Goal: Task Accomplishment & Management: Manage account settings

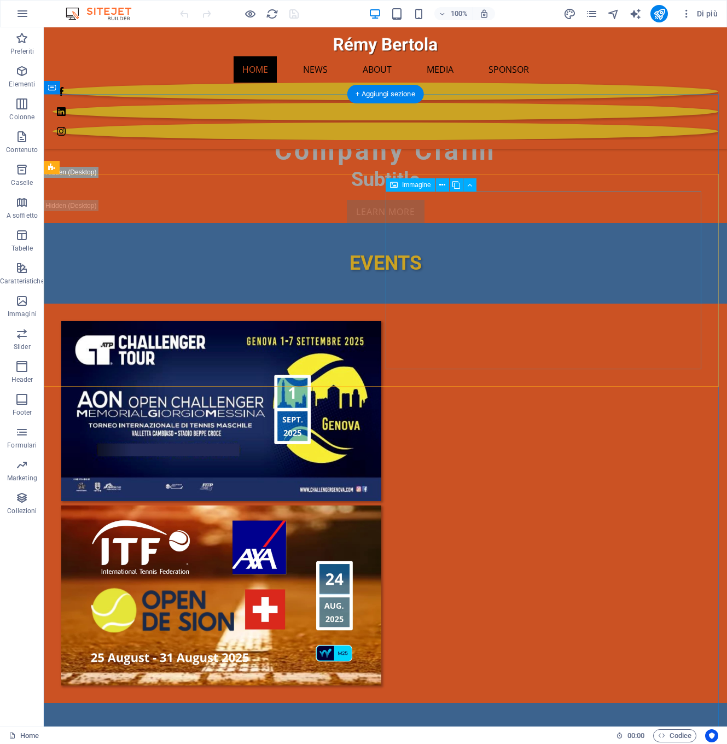
scroll to position [613, 0]
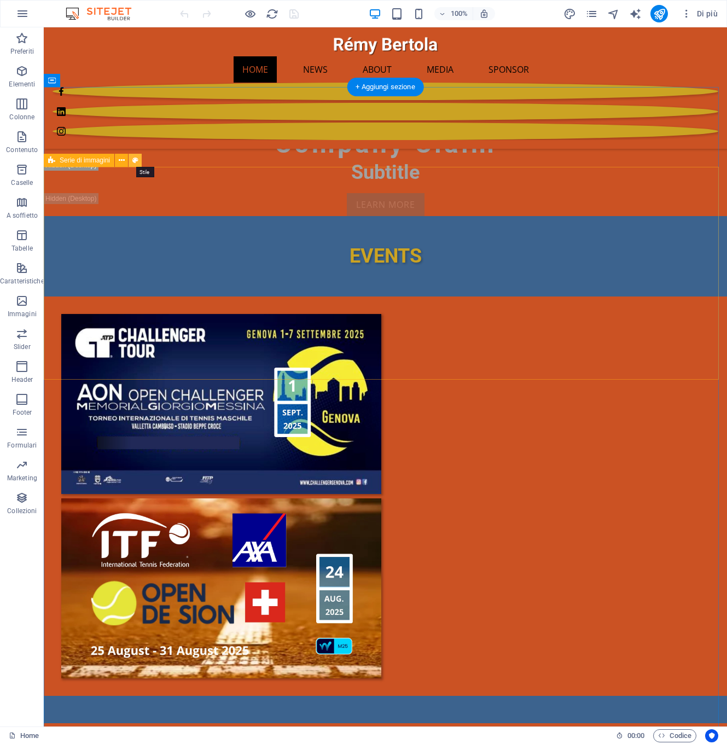
select select "rem"
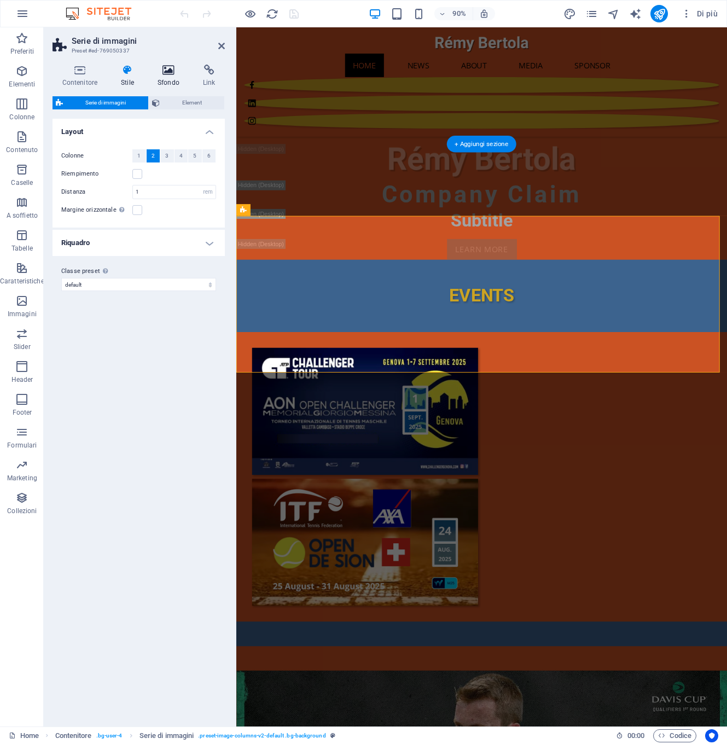
click at [170, 72] on icon at bounding box center [168, 70] width 41 height 11
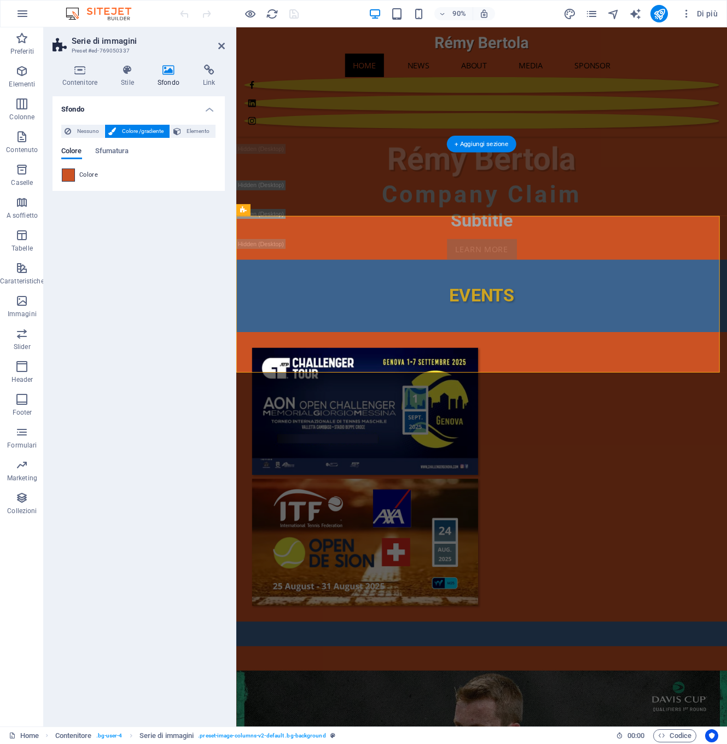
click at [69, 175] on span at bounding box center [68, 175] width 12 height 12
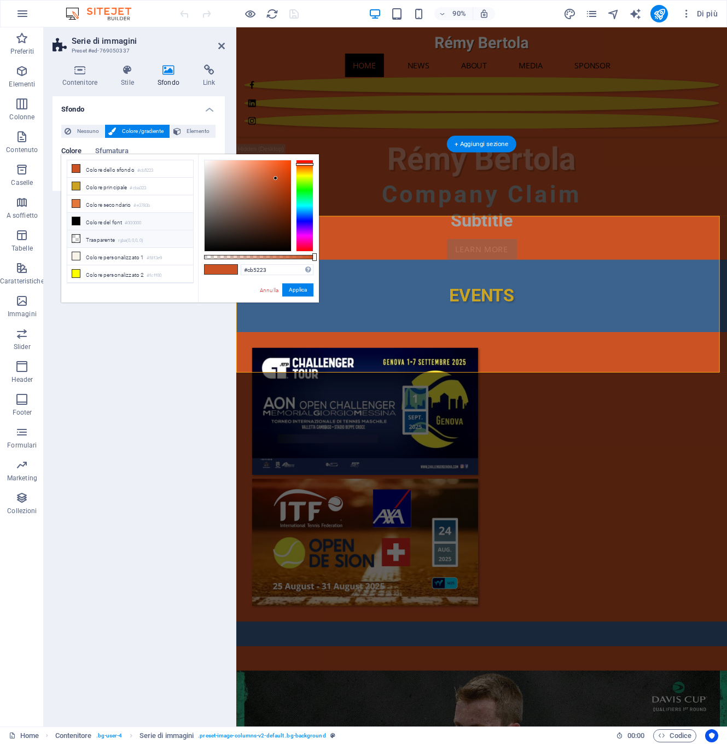
scroll to position [35, 0]
click at [75, 274] on icon at bounding box center [76, 274] width 8 height 8
type input "#3c638e"
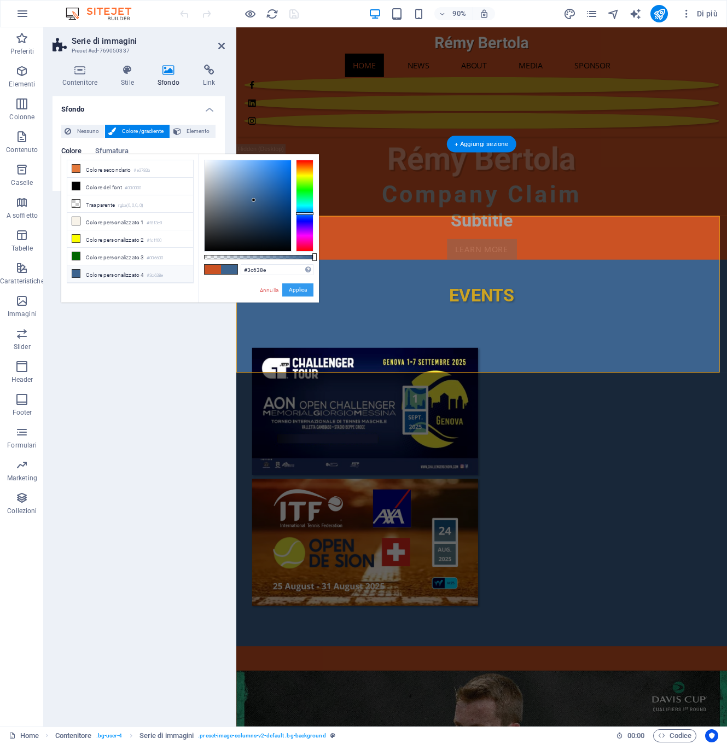
click at [298, 287] on button "Applica" at bounding box center [297, 289] width 31 height 13
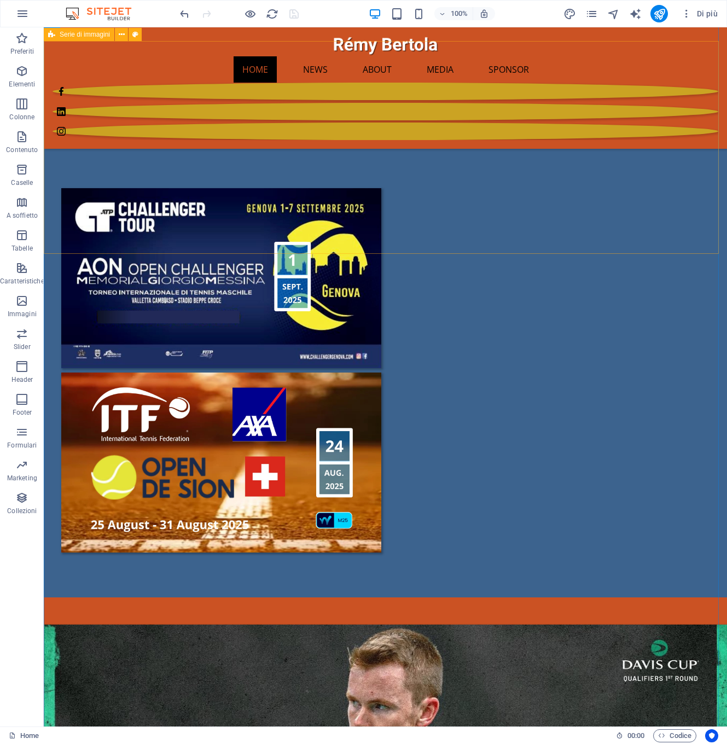
scroll to position [746, 0]
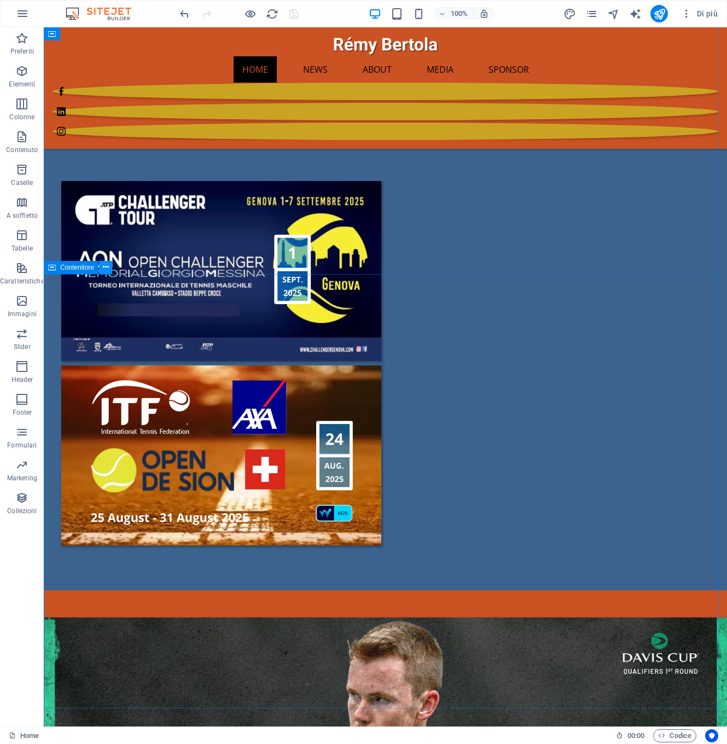
click at [104, 268] on icon at bounding box center [106, 266] width 6 height 11
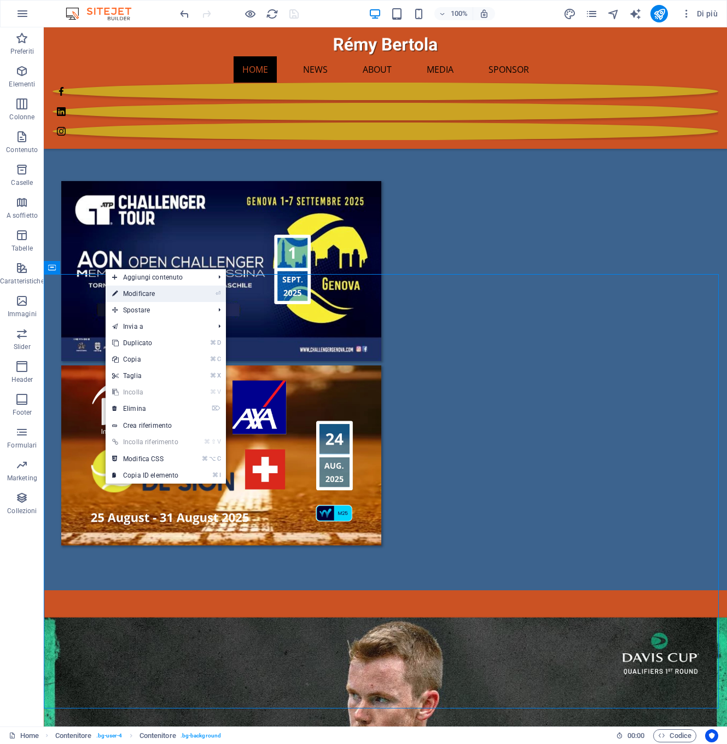
click at [127, 294] on link "⏎ Modificare" at bounding box center [145, 294] width 79 height 16
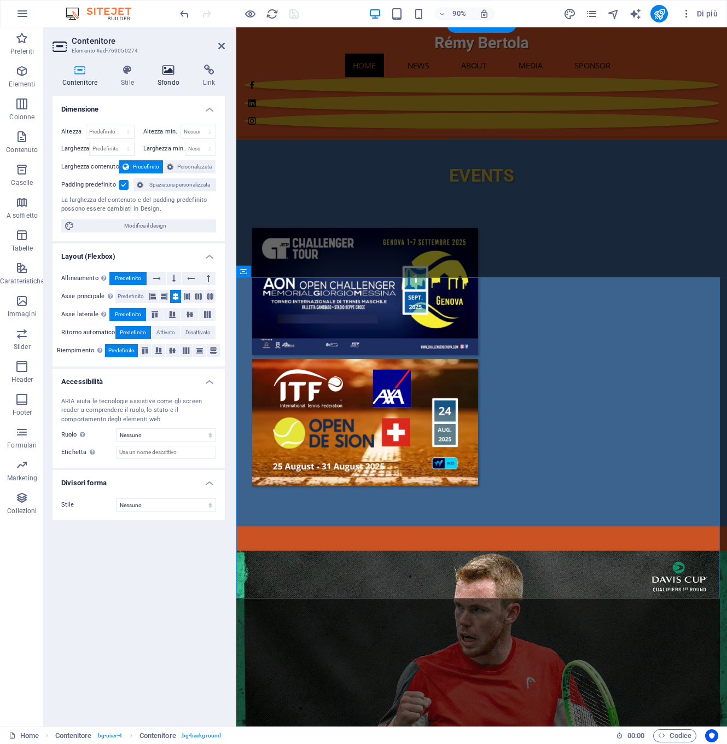
click at [168, 69] on icon at bounding box center [168, 70] width 41 height 11
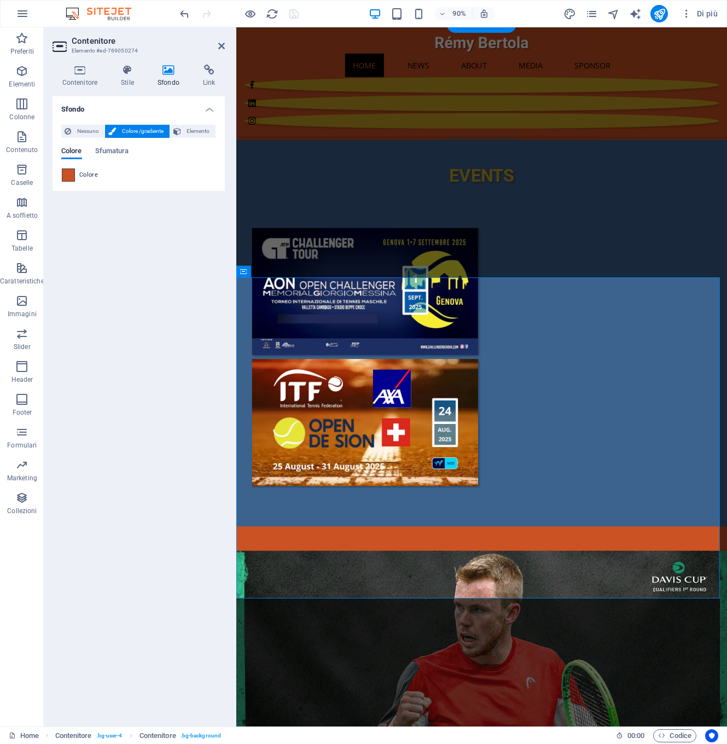
click at [71, 175] on span at bounding box center [68, 175] width 12 height 12
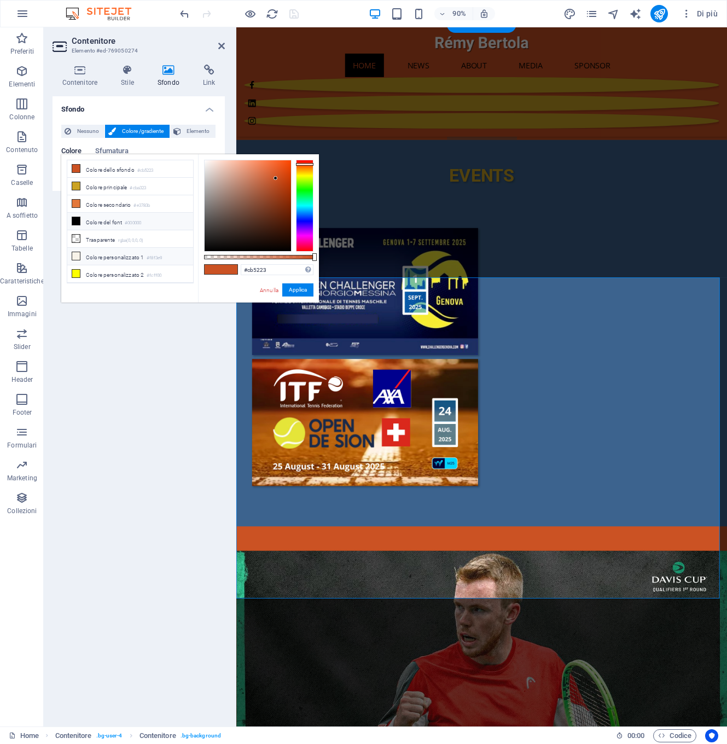
scroll to position [35, 0]
click at [75, 275] on icon at bounding box center [76, 274] width 8 height 8
type input "#3c638e"
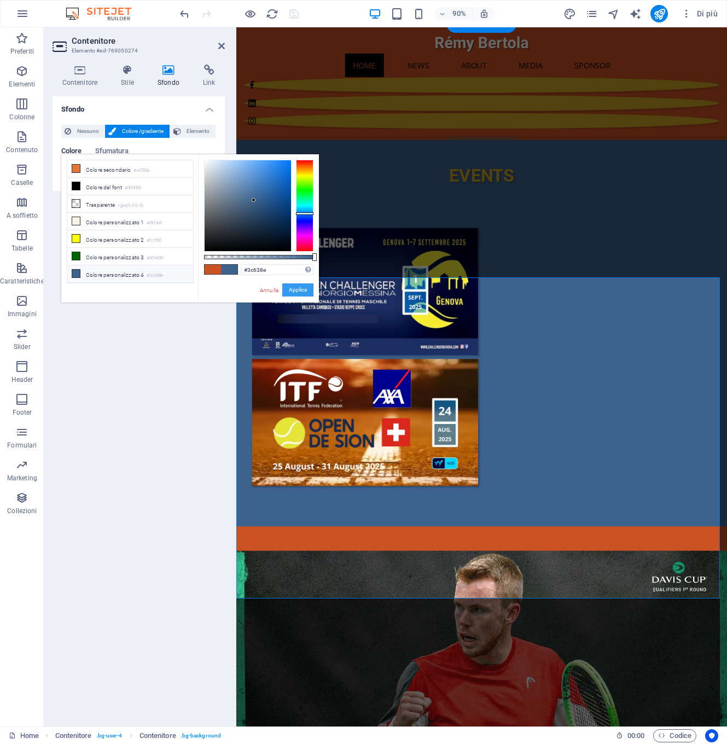
click at [292, 291] on button "Applica" at bounding box center [297, 289] width 31 height 13
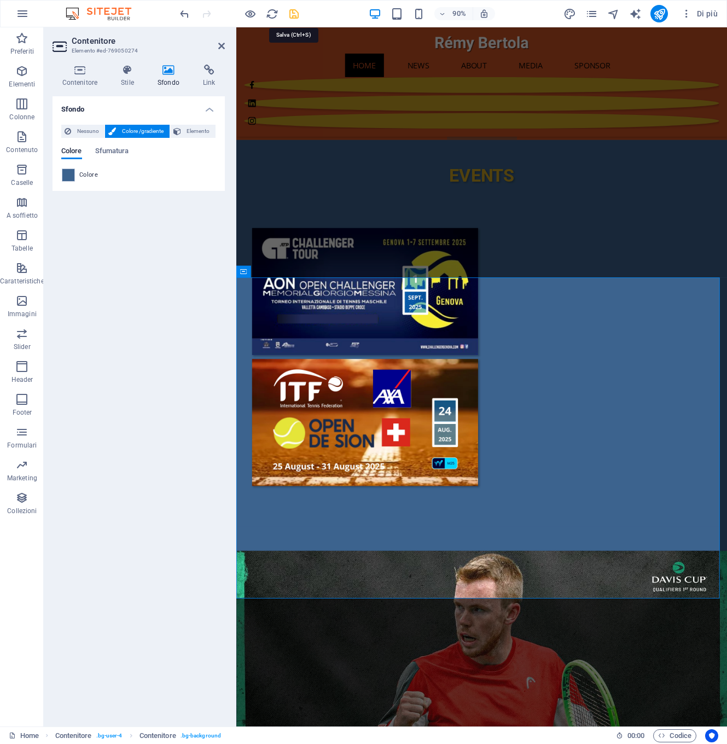
click at [297, 13] on icon "save" at bounding box center [294, 14] width 13 height 13
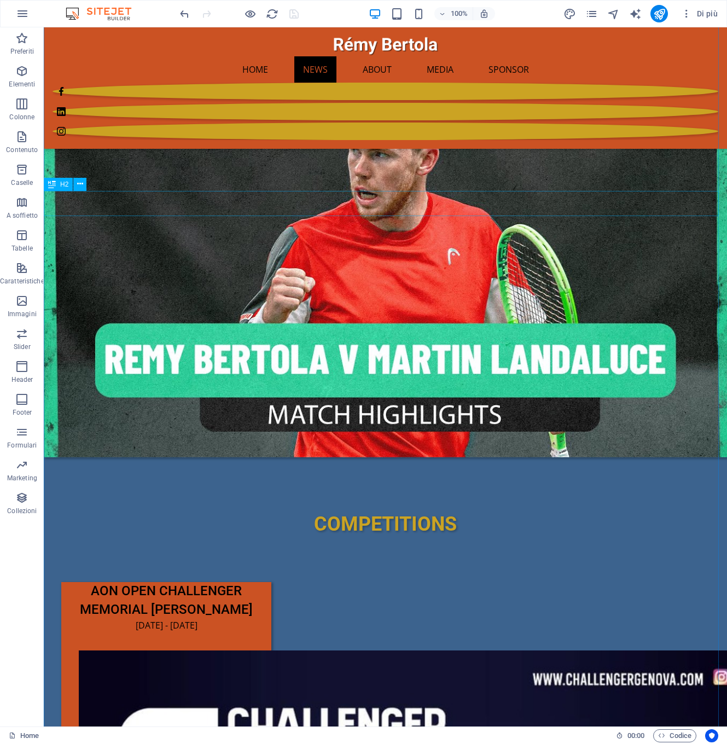
scroll to position [1305, 0]
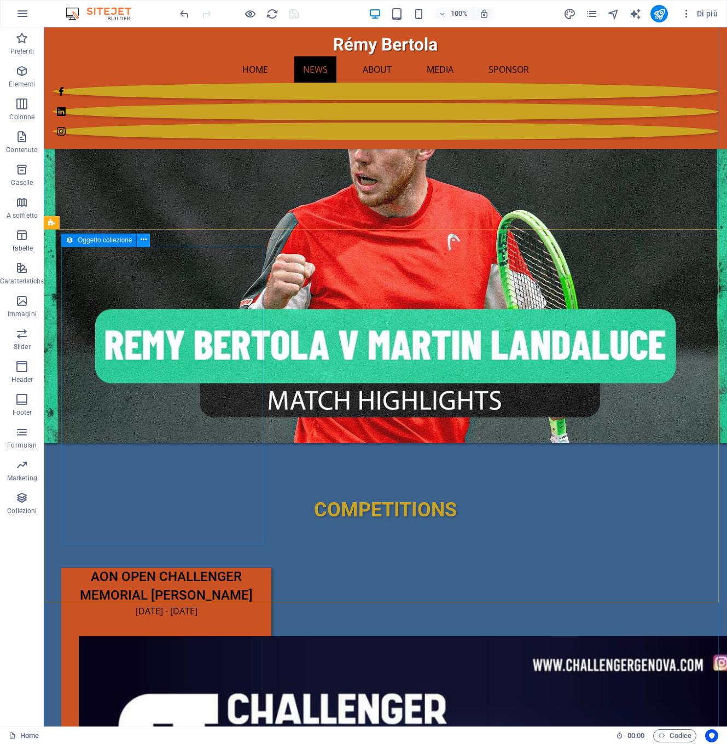
click at [146, 240] on icon at bounding box center [144, 239] width 6 height 11
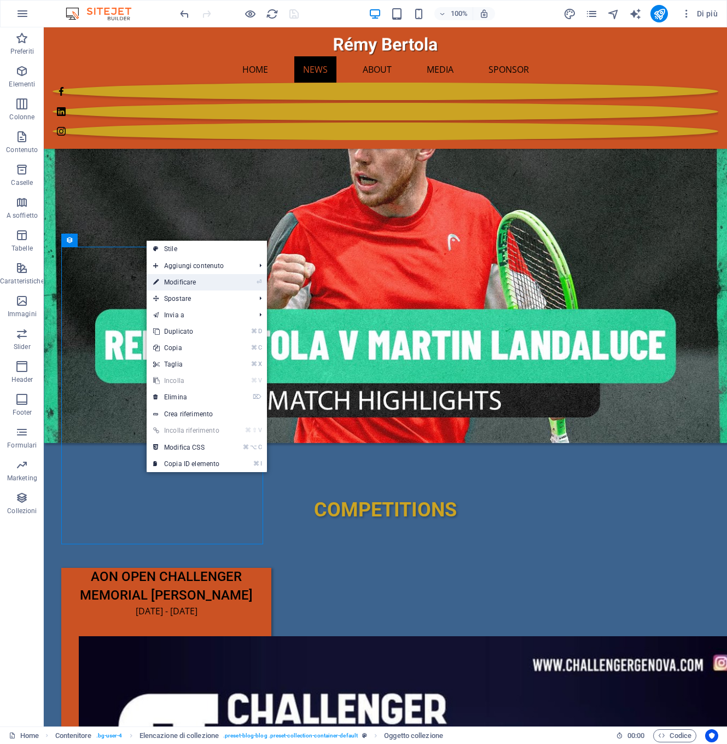
click at [172, 282] on link "⏎ Modificare" at bounding box center [186, 282] width 79 height 16
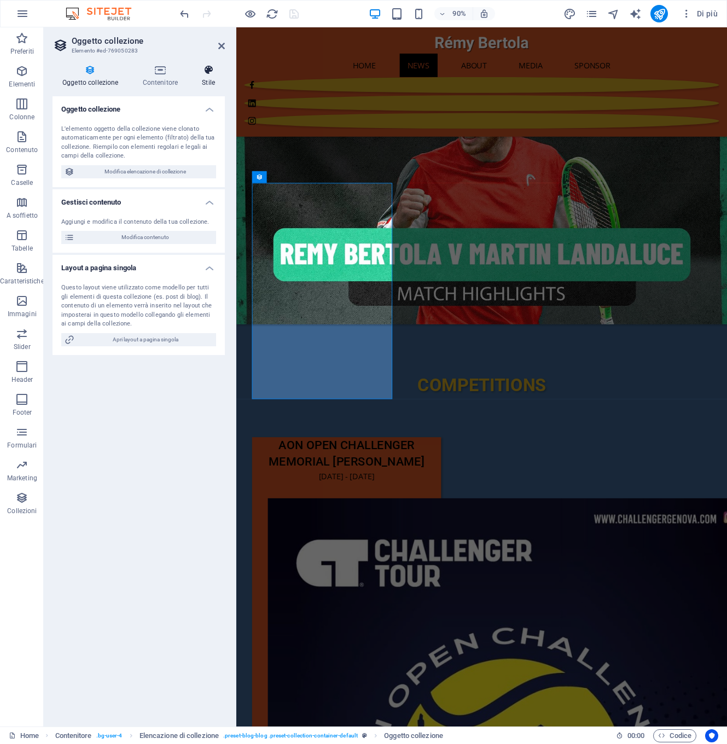
click at [207, 69] on icon at bounding box center [208, 70] width 33 height 11
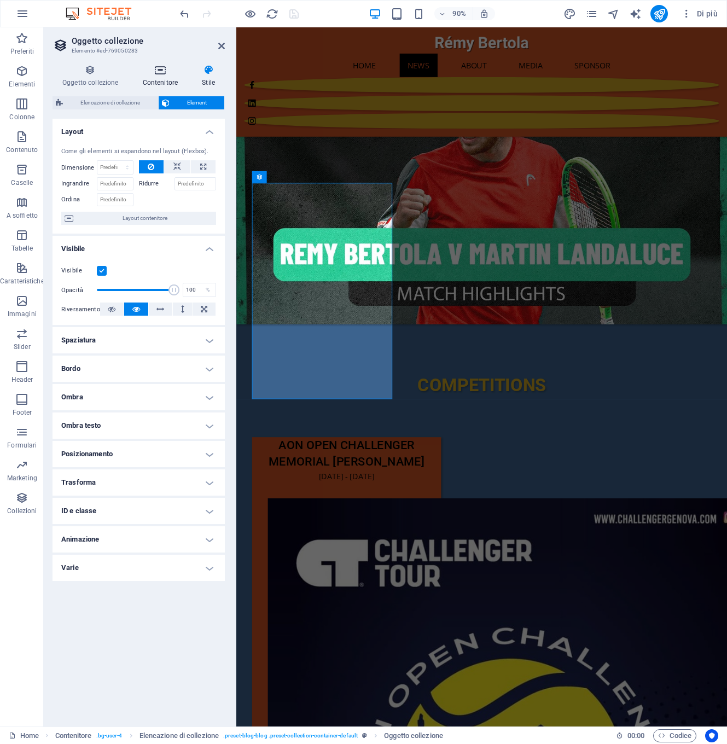
click at [164, 71] on icon at bounding box center [160, 70] width 55 height 11
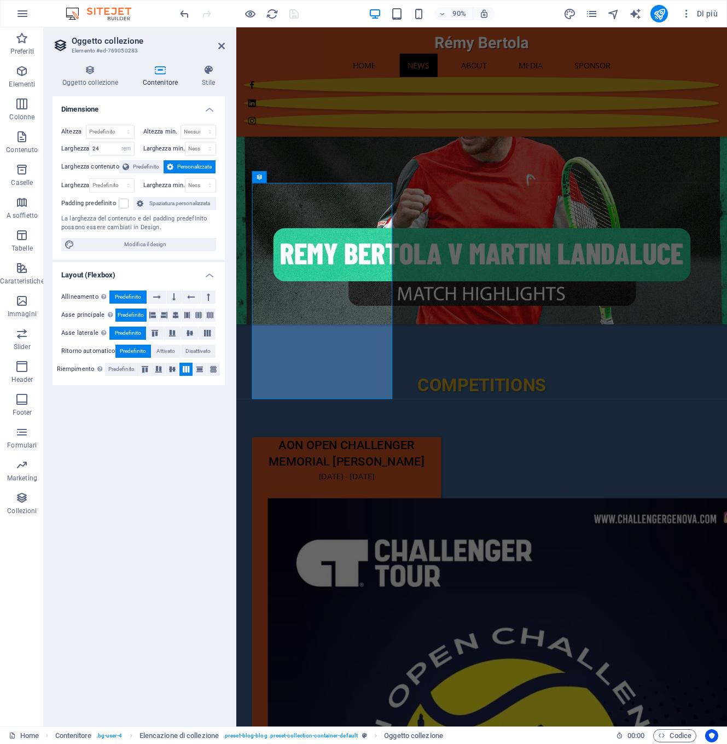
click at [174, 53] on h3 "Elemento #ed-769050283" at bounding box center [137, 51] width 131 height 10
click at [331, 412] on div "COMPETITIONS" at bounding box center [508, 425] width 545 height 26
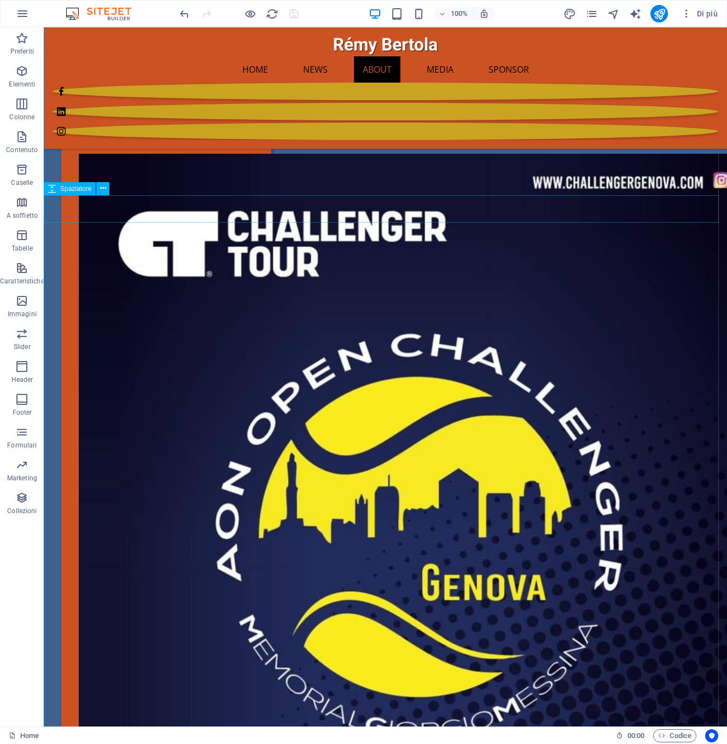
scroll to position [1732, 0]
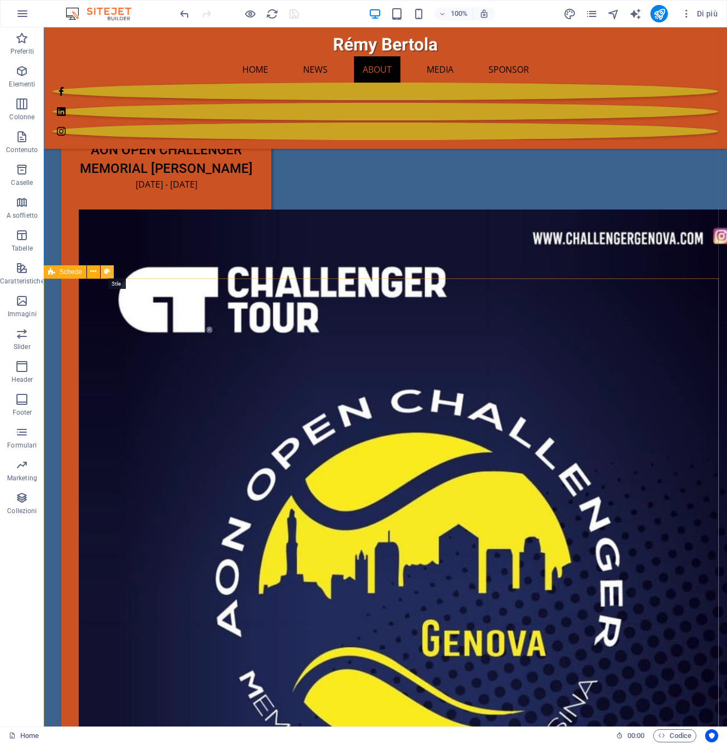
click at [110, 273] on button at bounding box center [107, 271] width 13 height 13
select select "rem"
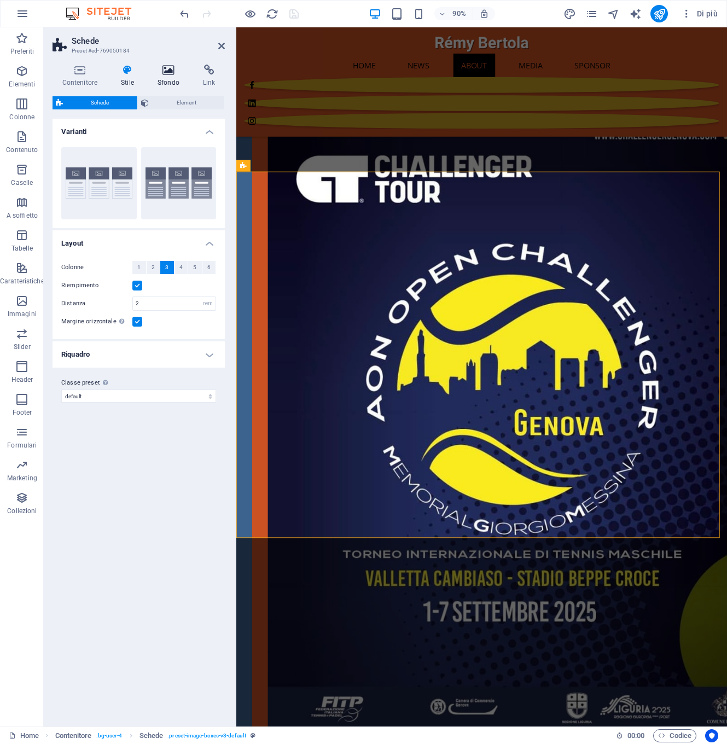
click at [171, 72] on icon at bounding box center [168, 70] width 41 height 11
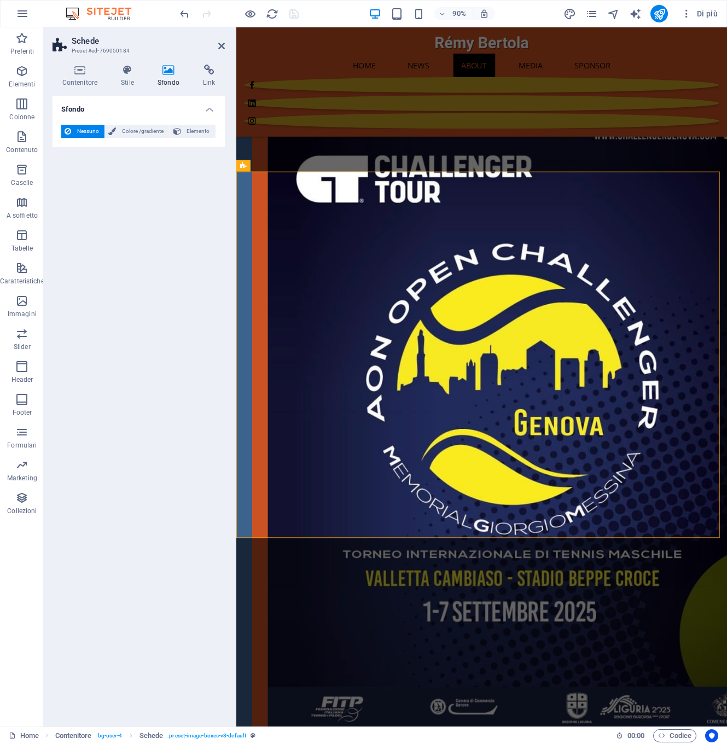
click at [171, 72] on icon at bounding box center [168, 70] width 41 height 11
click at [128, 76] on h4 "Stile" at bounding box center [130, 76] width 37 height 23
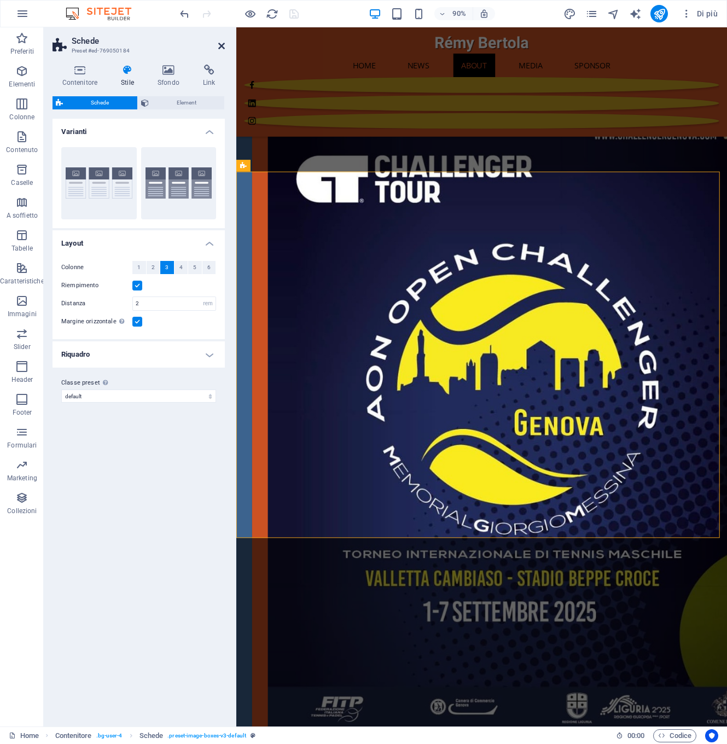
click at [224, 48] on icon at bounding box center [221, 46] width 7 height 9
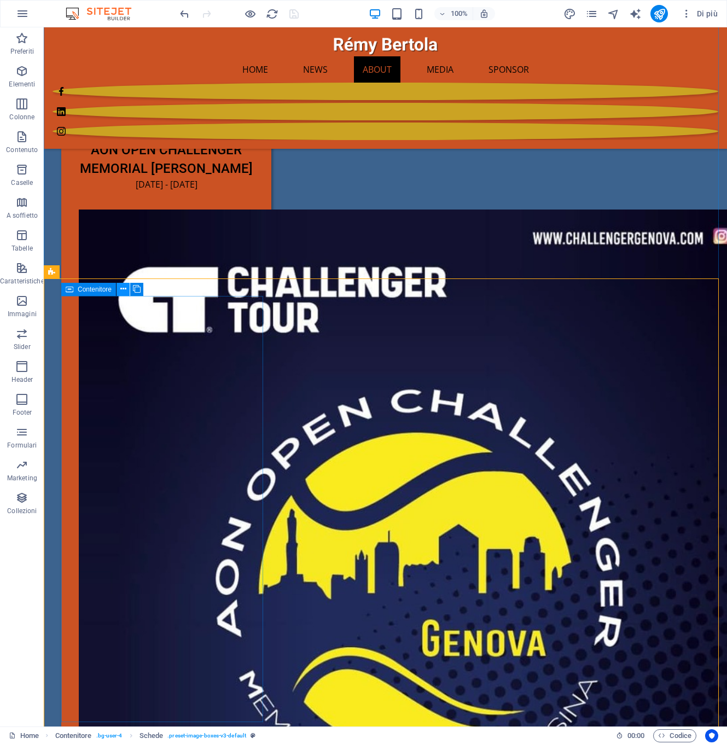
click at [124, 288] on icon at bounding box center [123, 288] width 6 height 11
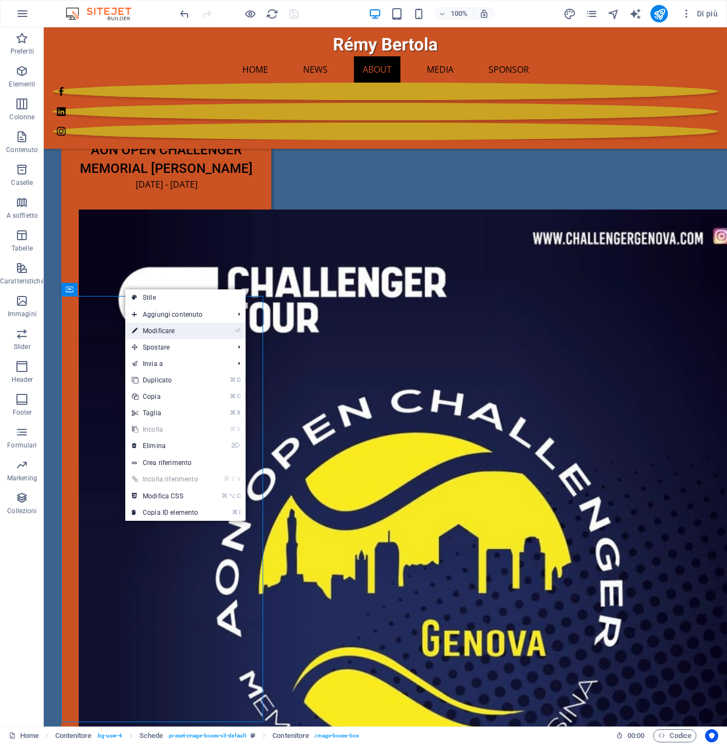
click at [139, 332] on link "⏎ Modificare" at bounding box center [164, 331] width 79 height 16
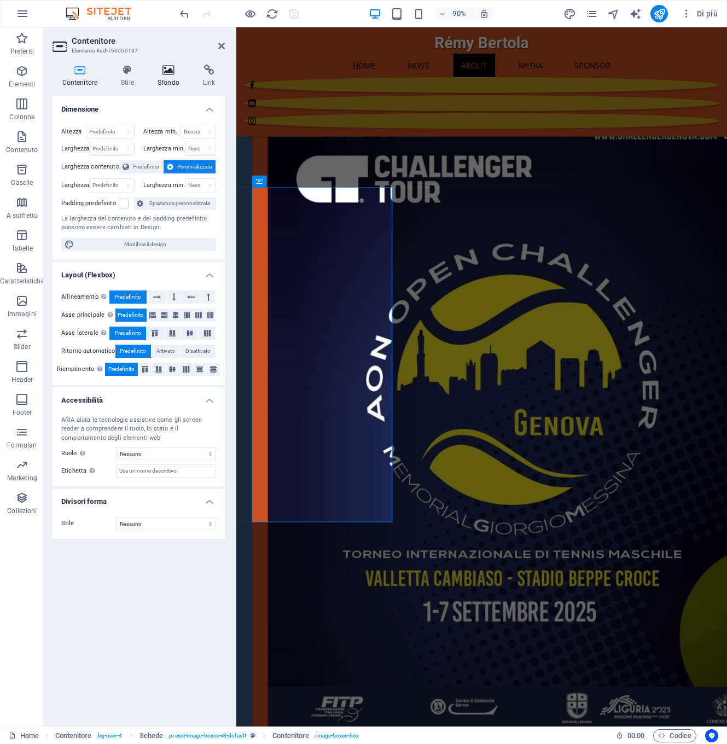
click at [171, 69] on icon at bounding box center [168, 70] width 41 height 11
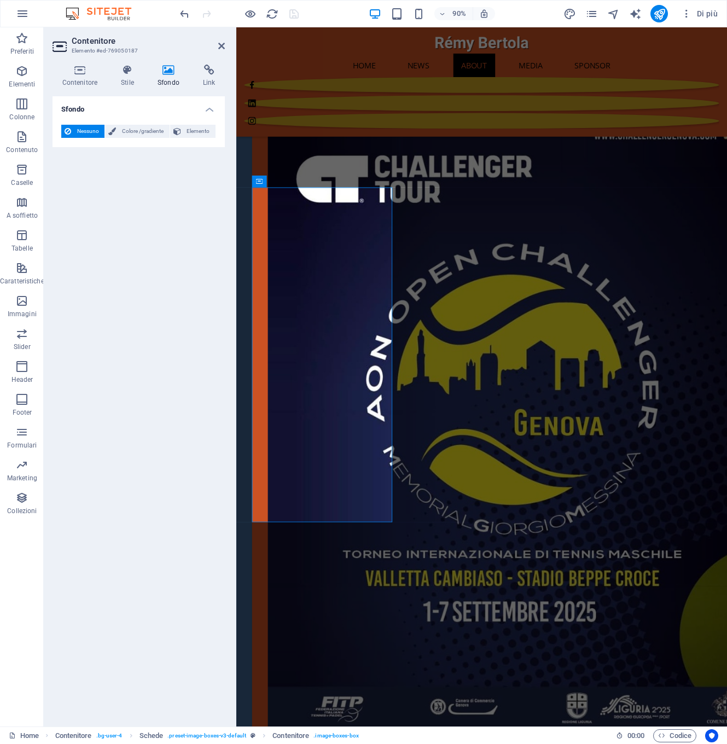
click at [171, 69] on icon at bounding box center [168, 70] width 41 height 11
click at [127, 68] on icon at bounding box center [128, 70] width 32 height 11
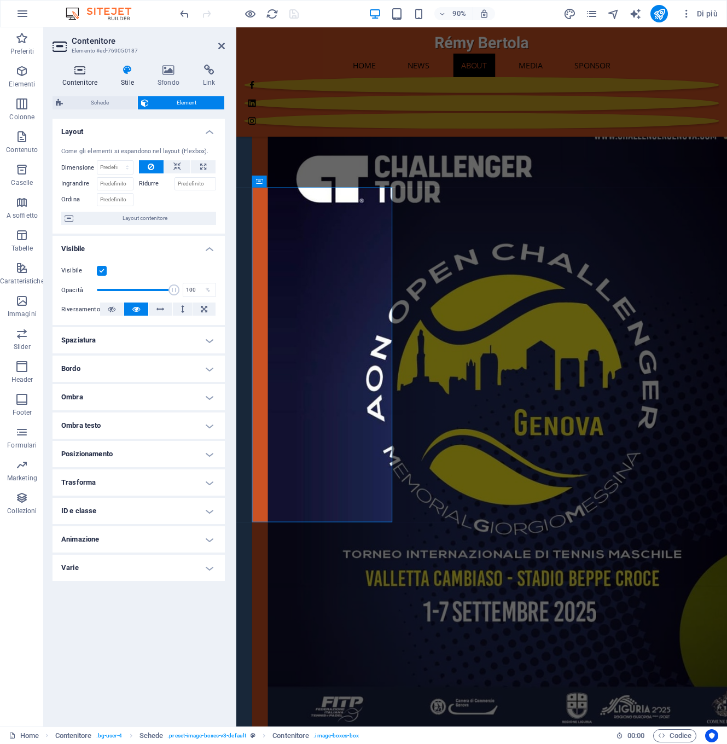
click at [81, 71] on icon at bounding box center [80, 70] width 55 height 11
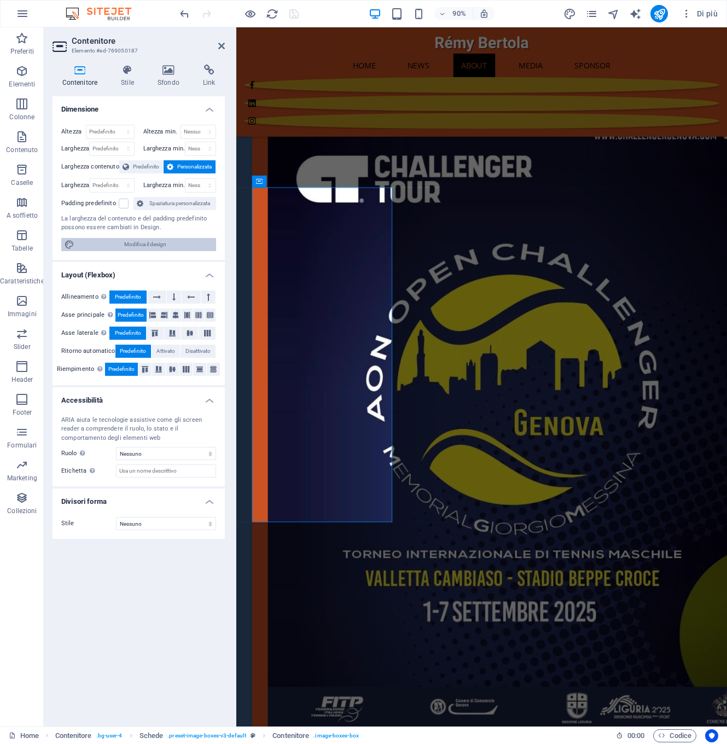
click at [67, 244] on icon at bounding box center [70, 244] width 10 height 13
select select "700"
select select "rem"
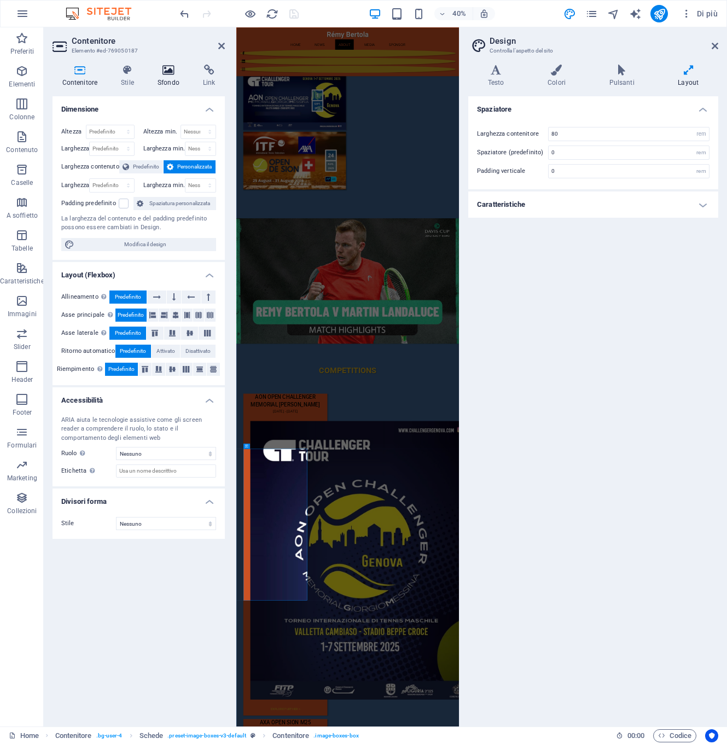
click at [170, 72] on icon at bounding box center [168, 70] width 41 height 11
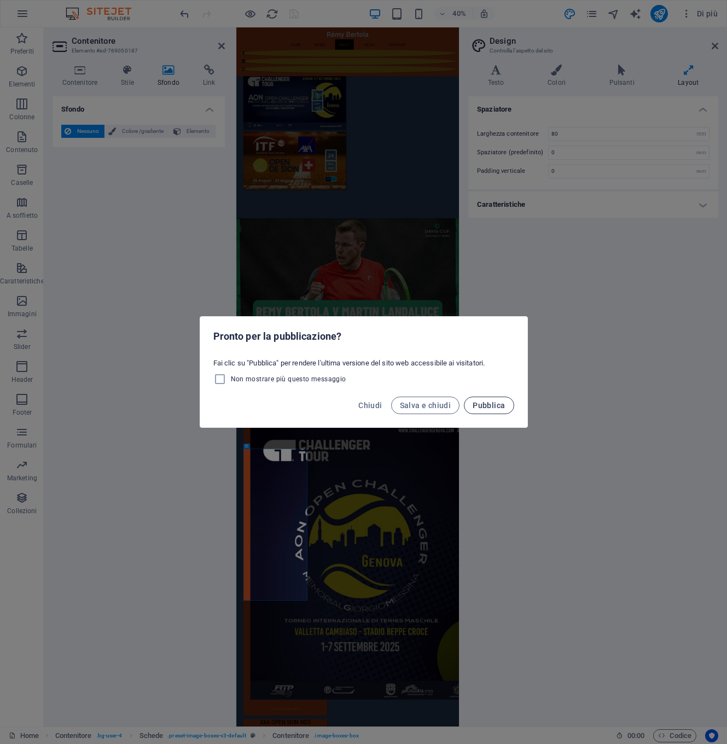
click at [491, 405] on span "Pubblica" at bounding box center [489, 405] width 32 height 9
